Goal: Navigation & Orientation: Understand site structure

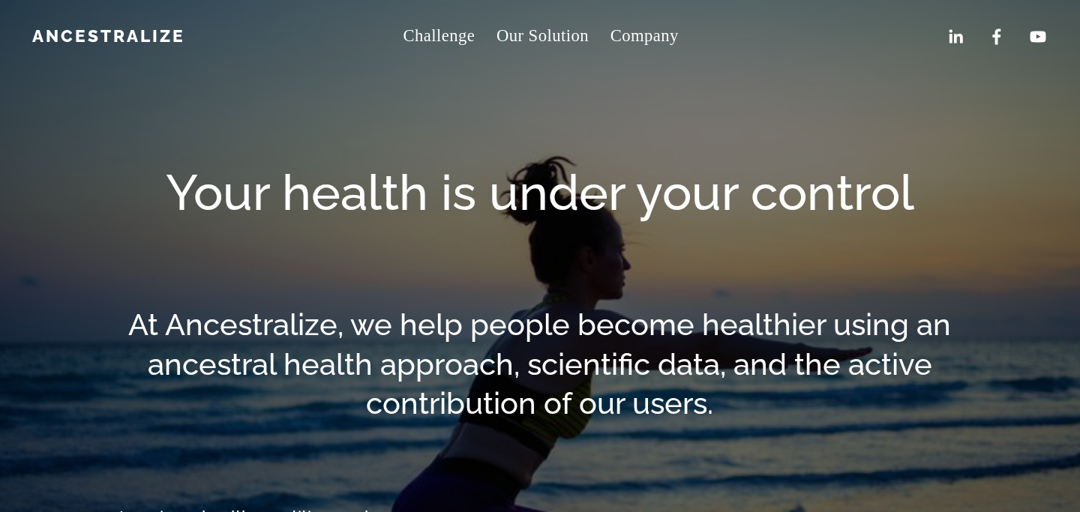
click at [0, 0] on span "Jobs" at bounding box center [0, 0] width 0 height 0
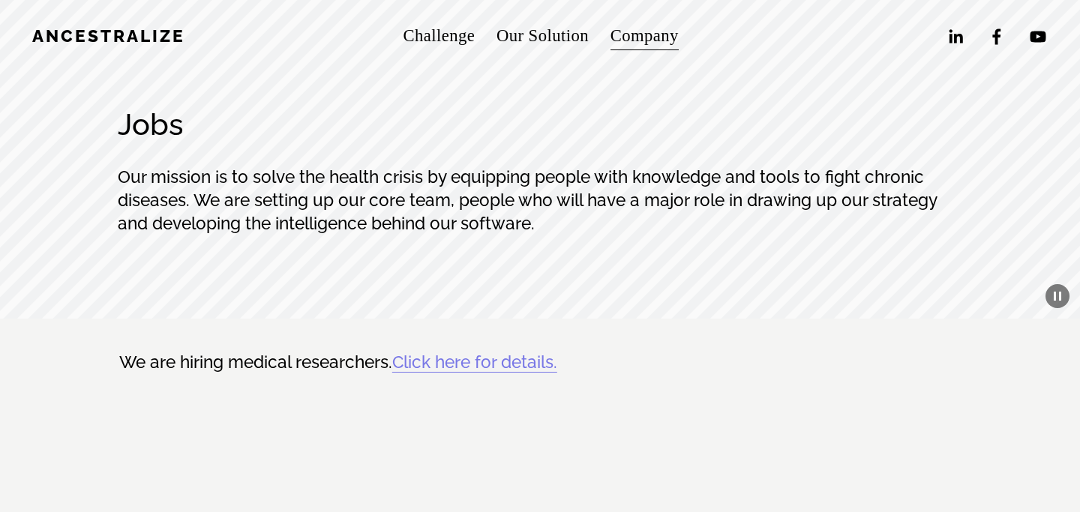
click at [0, 0] on span "Contact" at bounding box center [0, 0] width 0 height 0
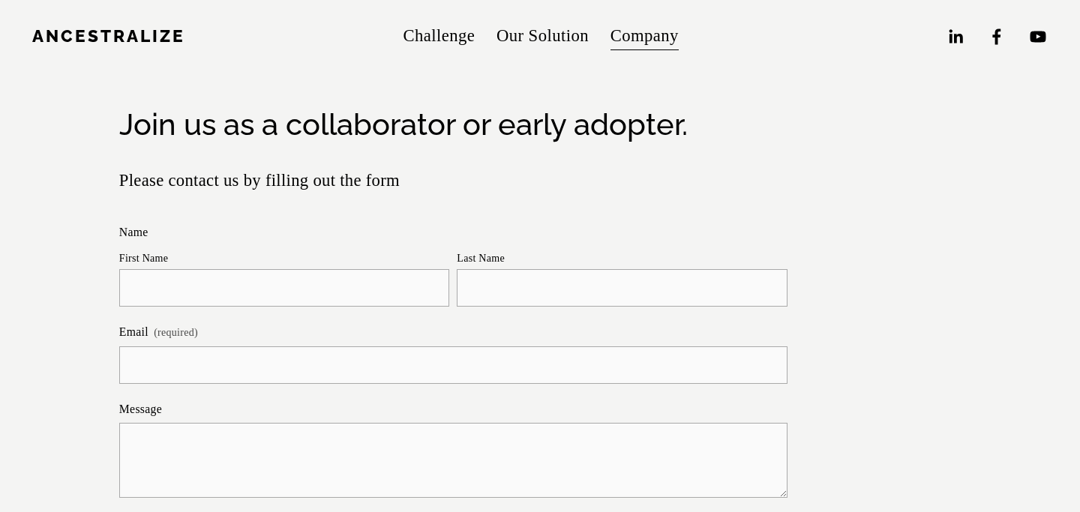
click at [653, 50] on span "Company" at bounding box center [645, 36] width 68 height 31
click at [0, 0] on span "About" at bounding box center [0, 0] width 0 height 0
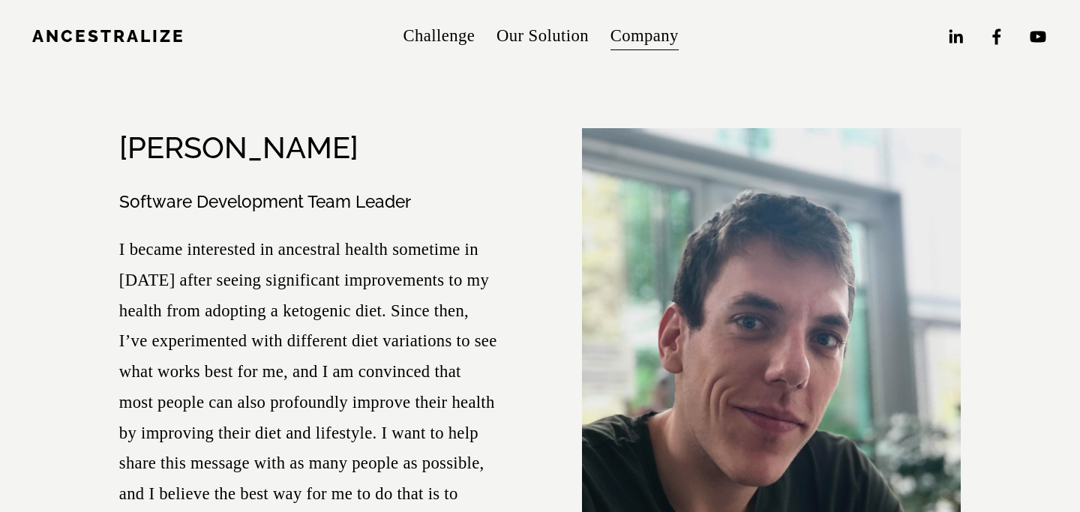
scroll to position [921, 0]
